Goal: Information Seeking & Learning: Learn about a topic

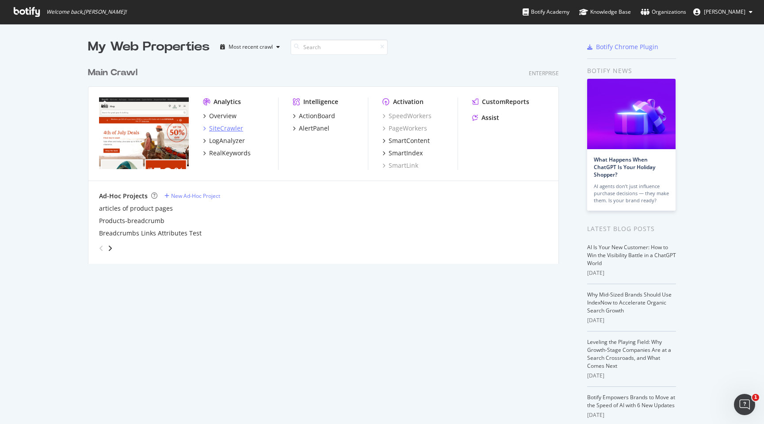
click at [236, 125] on div "SiteCrawler" at bounding box center [226, 128] width 34 height 9
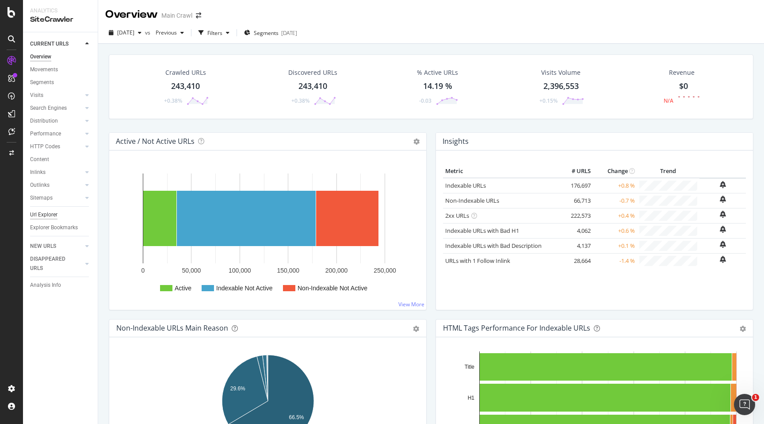
click at [51, 216] on div "Url Explorer" at bounding box center [43, 214] width 27 height 9
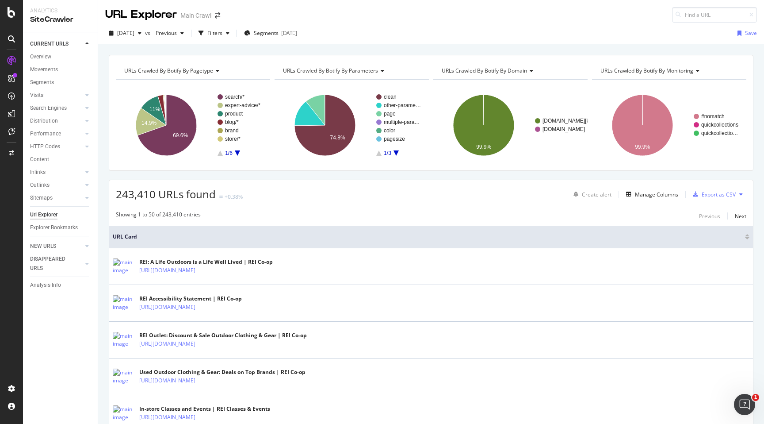
click at [240, 151] on rect "A chart." at bounding box center [240, 124] width 45 height 61
click at [237, 154] on icon "A chart." at bounding box center [237, 152] width 5 height 5
click at [219, 155] on icon "A chart." at bounding box center [220, 152] width 5 height 5
click at [243, 107] on text "expert-advice/*" at bounding box center [242, 105] width 35 height 6
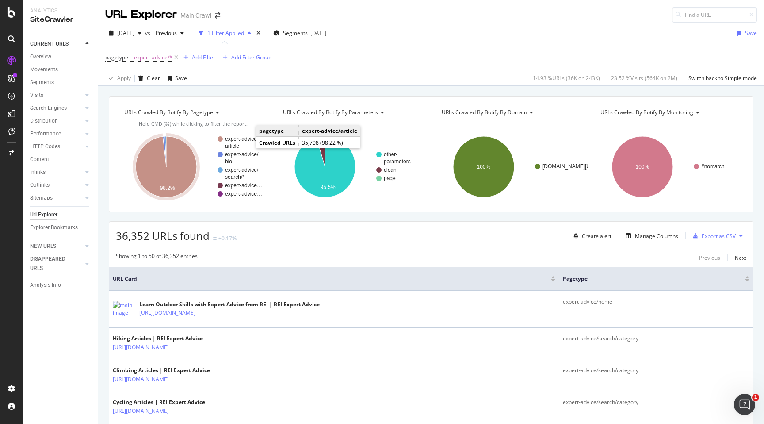
click at [241, 142] on text "expert-advice/" at bounding box center [242, 139] width 34 height 6
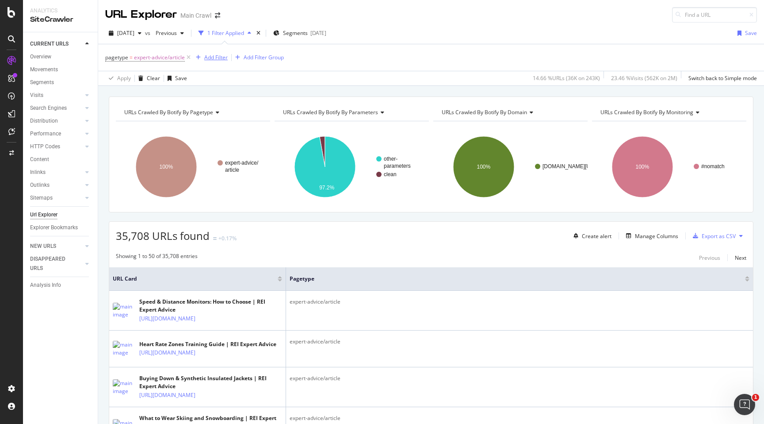
click at [218, 54] on div "Add Filter" at bounding box center [215, 58] width 23 height 8
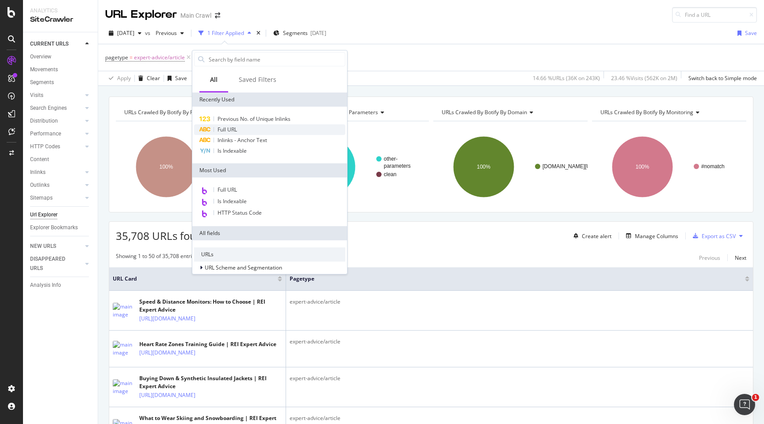
click at [221, 128] on span "Full URL" at bounding box center [227, 130] width 19 height 8
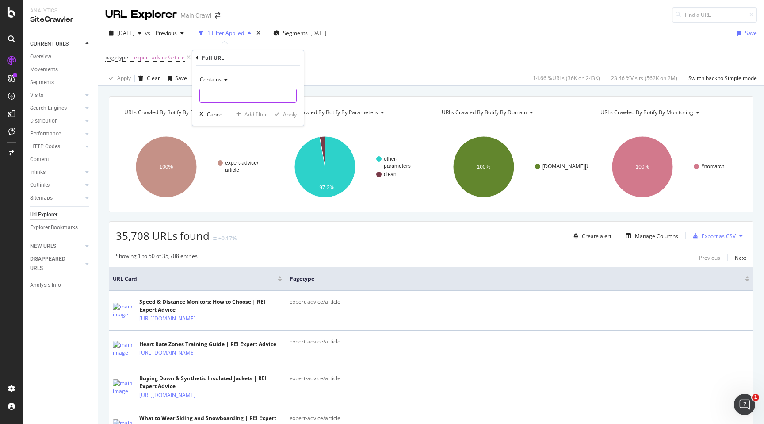
click at [233, 94] on input "text" at bounding box center [248, 95] width 96 height 14
type input "best"
click at [288, 115] on div "Apply" at bounding box center [290, 115] width 14 height 8
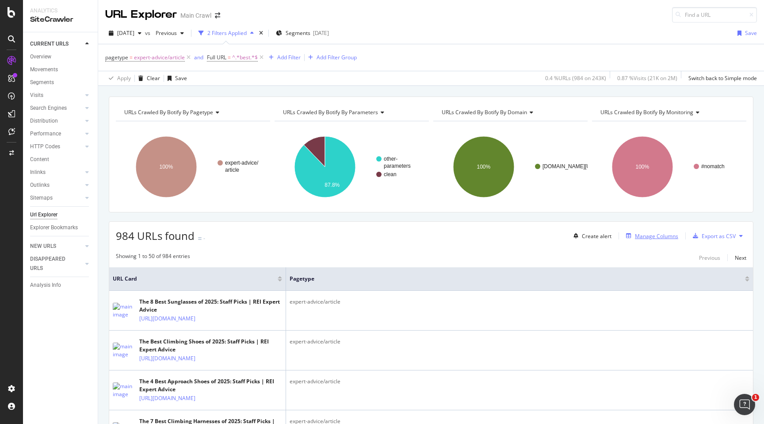
click at [647, 239] on div "Manage Columns" at bounding box center [656, 236] width 43 height 8
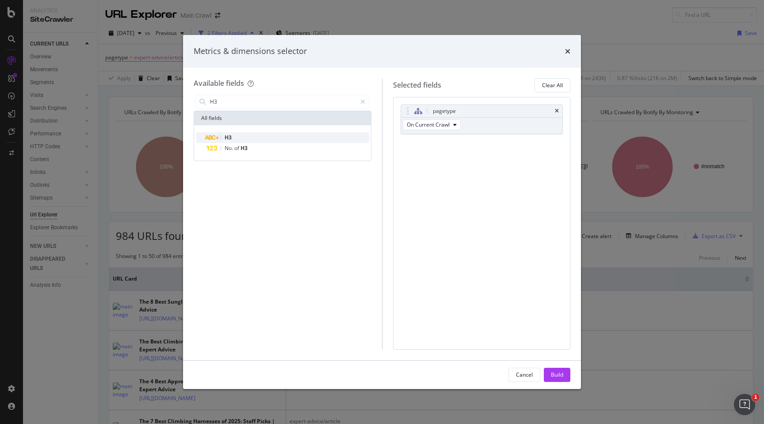
click at [257, 138] on div "H3" at bounding box center [288, 137] width 163 height 11
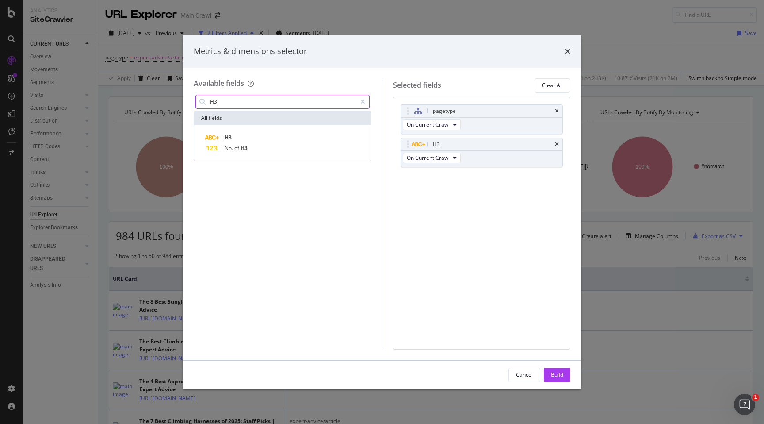
click at [250, 104] on input "H3" at bounding box center [282, 101] width 147 height 13
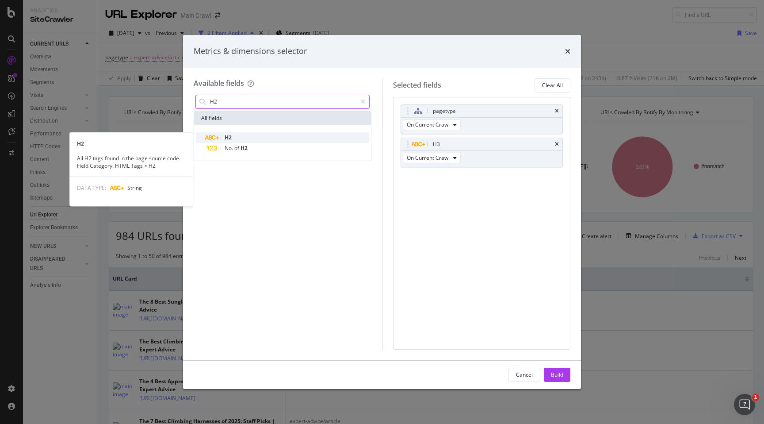
type input "H2"
click at [289, 139] on div "H2" at bounding box center [288, 137] width 163 height 11
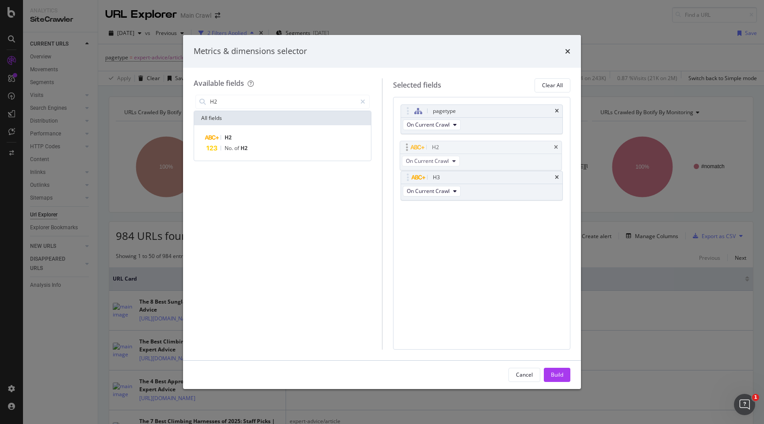
drag, startPoint x: 407, startPoint y: 175, endPoint x: 406, endPoint y: 144, distance: 31.0
click at [406, 144] on body "Analytics SiteCrawler CURRENT URLS Overview Movements Segments Visits Analysis …" at bounding box center [382, 212] width 764 height 424
click at [561, 372] on div "Build" at bounding box center [557, 375] width 12 height 8
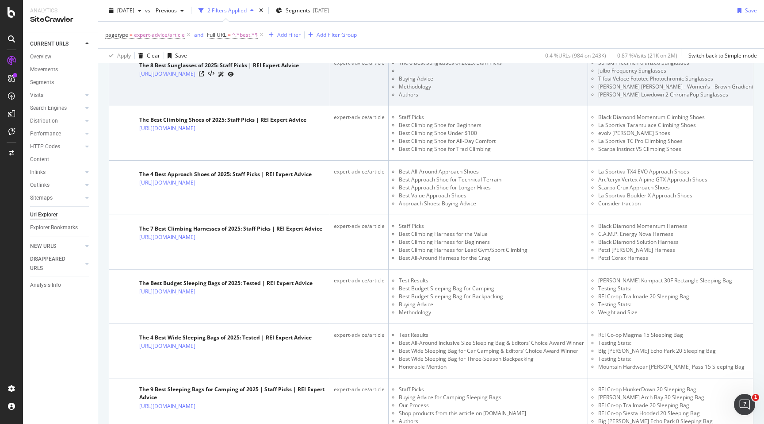
scroll to position [239, 0]
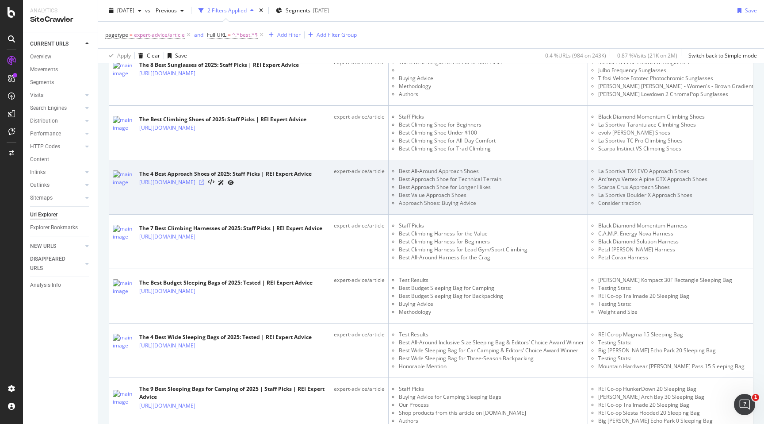
click at [204, 184] on icon at bounding box center [201, 182] width 5 height 5
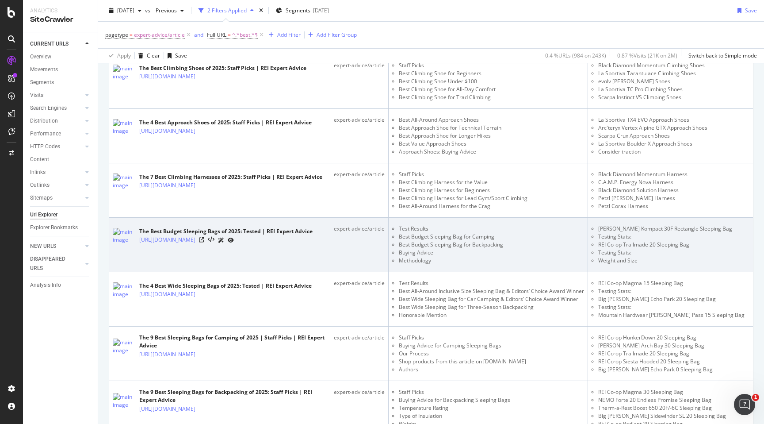
scroll to position [292, 0]
click at [204, 242] on icon at bounding box center [201, 238] width 5 height 5
